Goal: Task Accomplishment & Management: Manage account settings

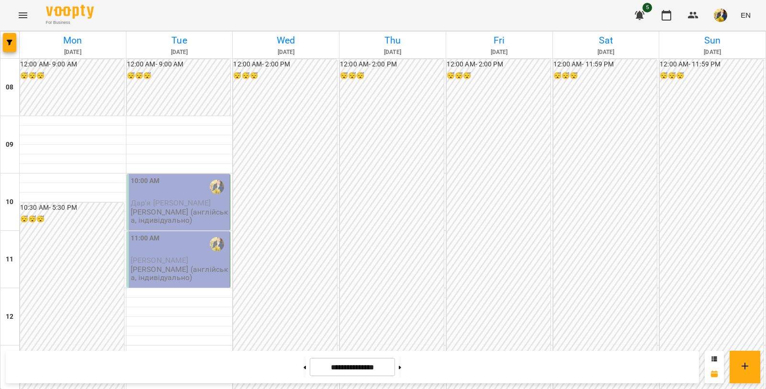
scroll to position [400, 0]
click at [401, 372] on button at bounding box center [400, 367] width 2 height 21
click at [199, 196] on div "10:00 AM" at bounding box center [180, 187] width 98 height 22
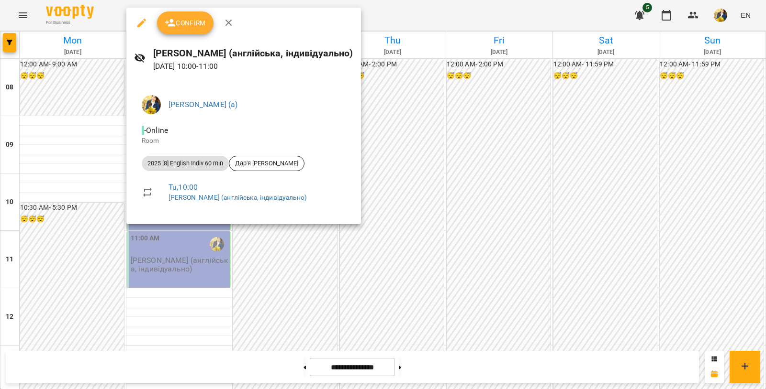
click at [298, 366] on div at bounding box center [383, 194] width 766 height 389
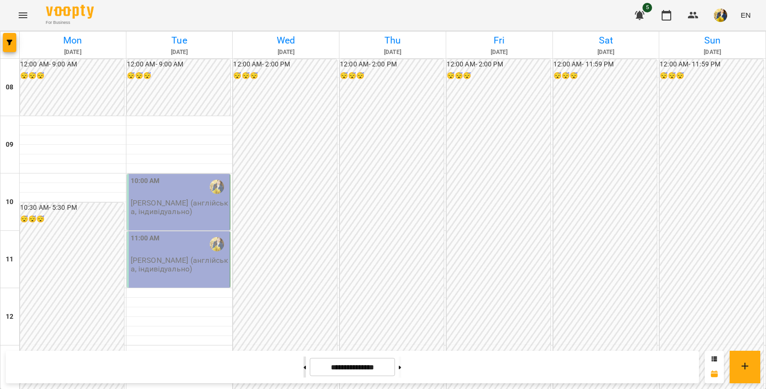
click at [303, 367] on button at bounding box center [304, 367] width 2 height 21
type input "**********"
click at [211, 195] on div at bounding box center [217, 187] width 22 height 22
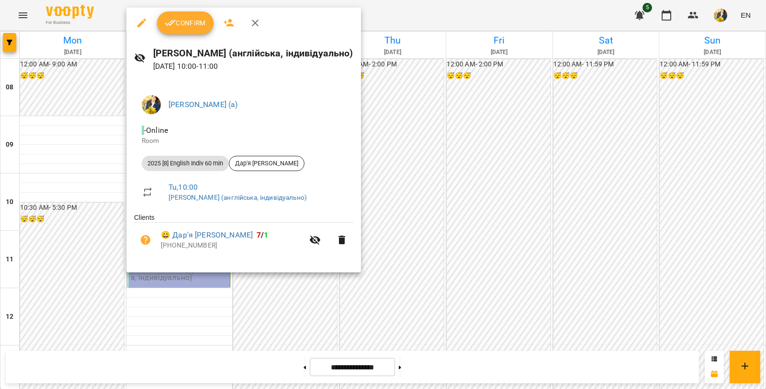
click at [198, 30] on button "Confirm" at bounding box center [185, 22] width 56 height 23
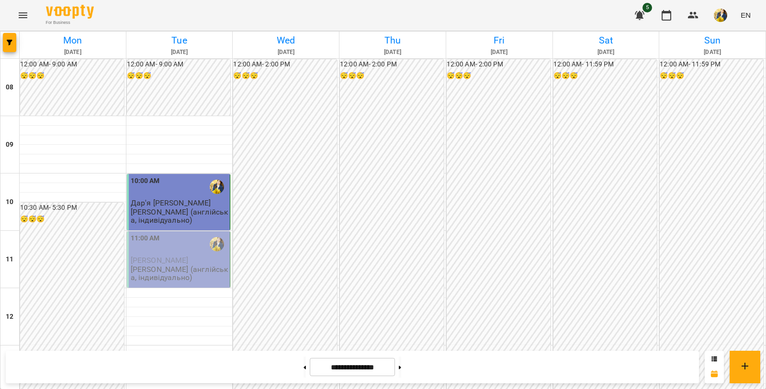
scroll to position [28, 0]
click at [177, 233] on div "11:00 AM" at bounding box center [180, 244] width 98 height 22
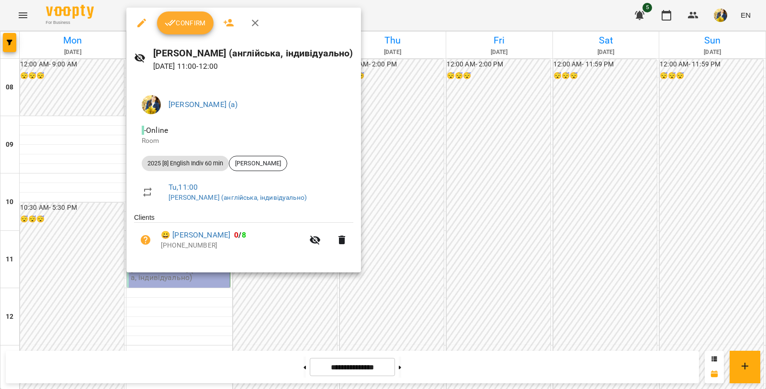
click at [193, 21] on span "Confirm" at bounding box center [185, 22] width 41 height 11
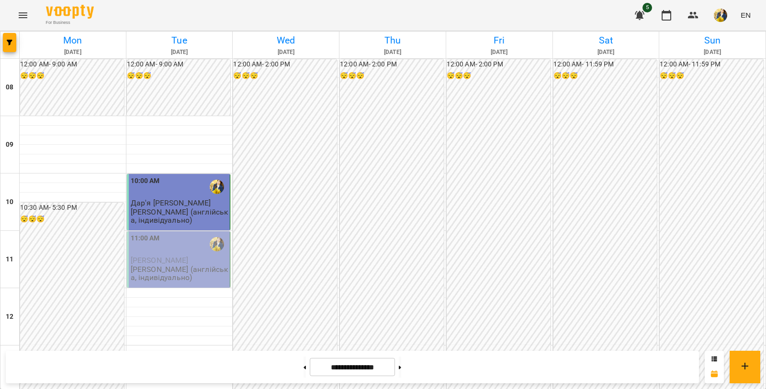
scroll to position [89, 0]
click at [160, 233] on div "11:00 AM" at bounding box center [180, 244] width 98 height 22
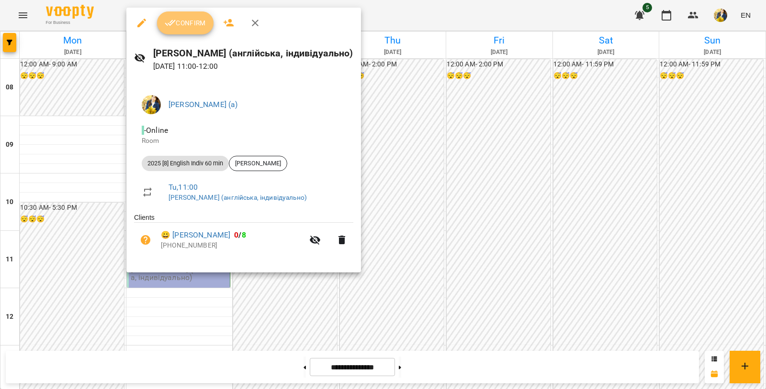
click at [188, 22] on span "Confirm" at bounding box center [185, 22] width 41 height 11
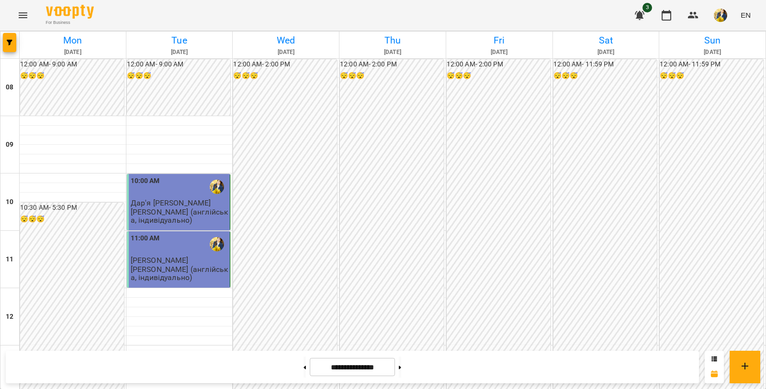
scroll to position [454, 0]
